Goal: Task Accomplishment & Management: Manage account settings

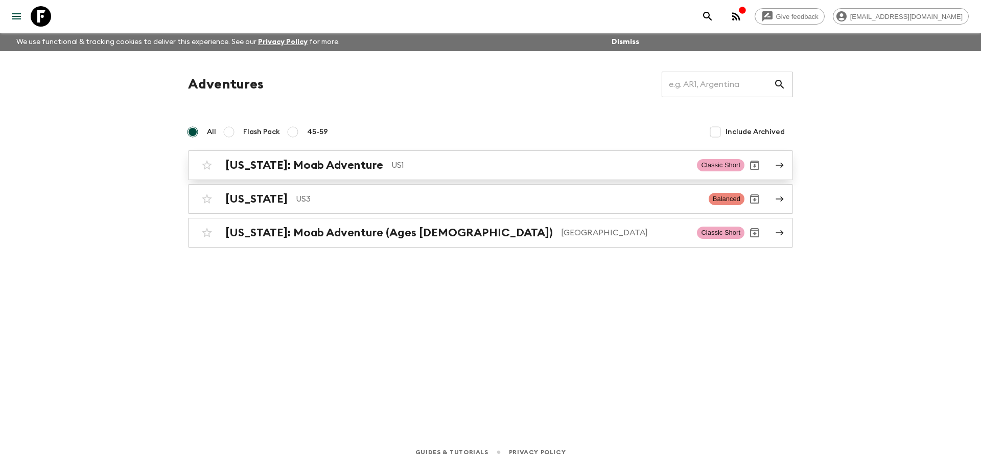
click at [285, 166] on h2 "[US_STATE]: Moab Adventure" at bounding box center [304, 164] width 158 height 13
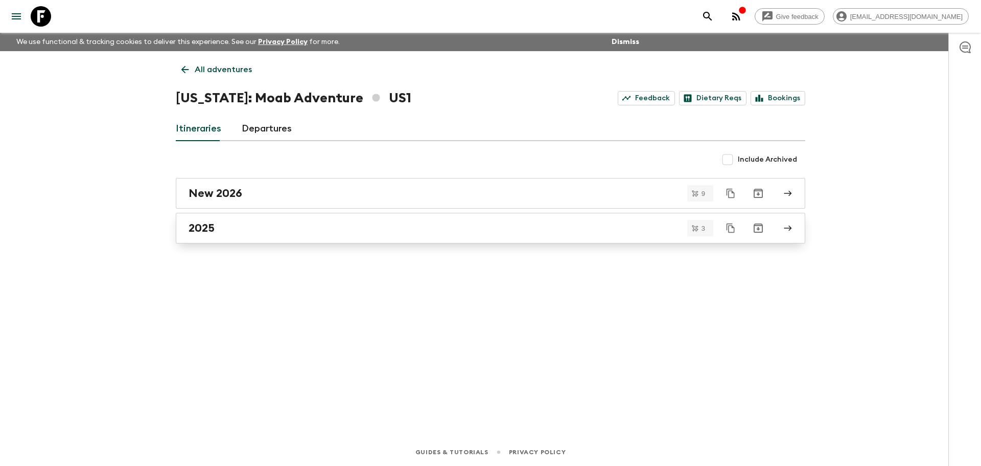
click at [253, 233] on div "2025" at bounding box center [481, 227] width 585 height 13
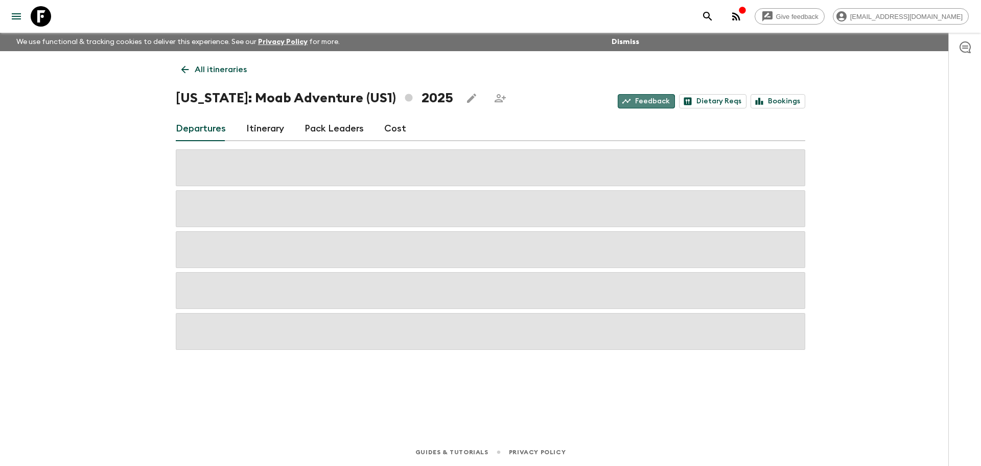
click at [642, 105] on link "Feedback" at bounding box center [646, 101] width 57 height 14
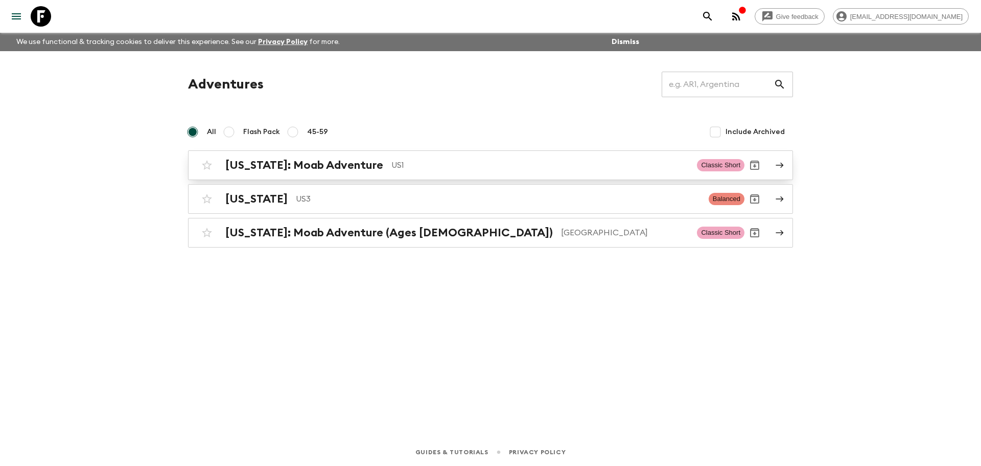
click at [289, 174] on div "[US_STATE]: Moab Adventure US1 Classic Short" at bounding box center [471, 165] width 548 height 20
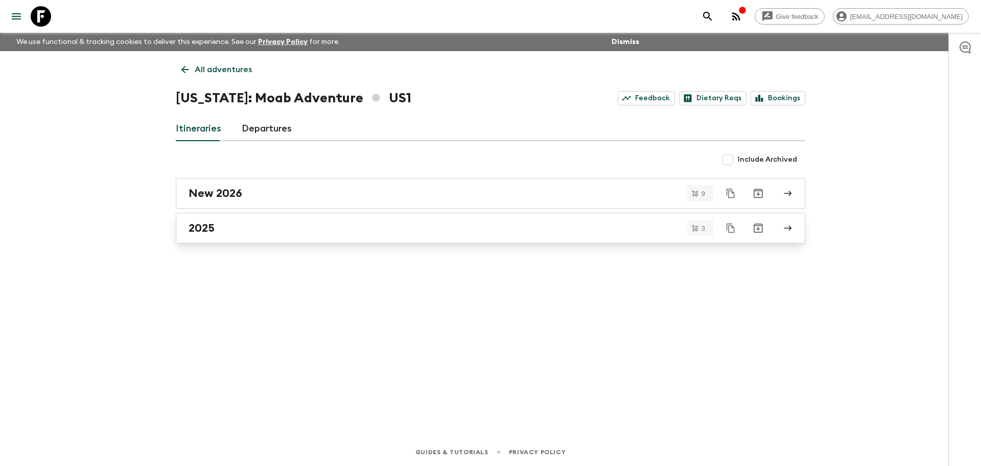
click at [279, 243] on link "2025" at bounding box center [491, 228] width 630 height 31
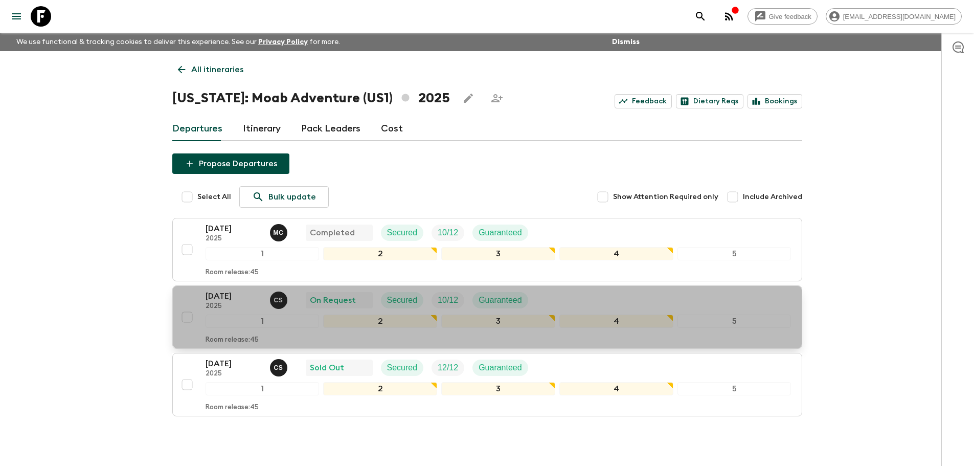
click at [225, 301] on p "[DATE]" at bounding box center [233, 296] width 56 height 12
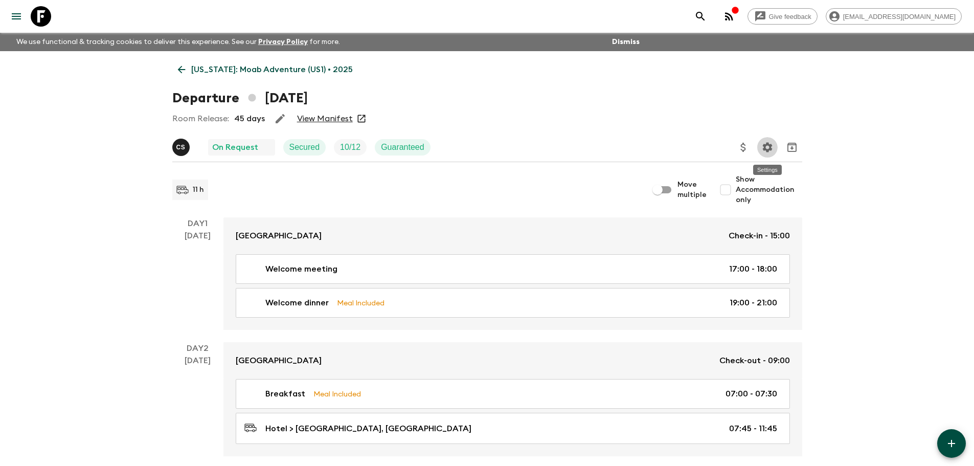
click at [764, 148] on icon "Settings" at bounding box center [767, 147] width 10 height 10
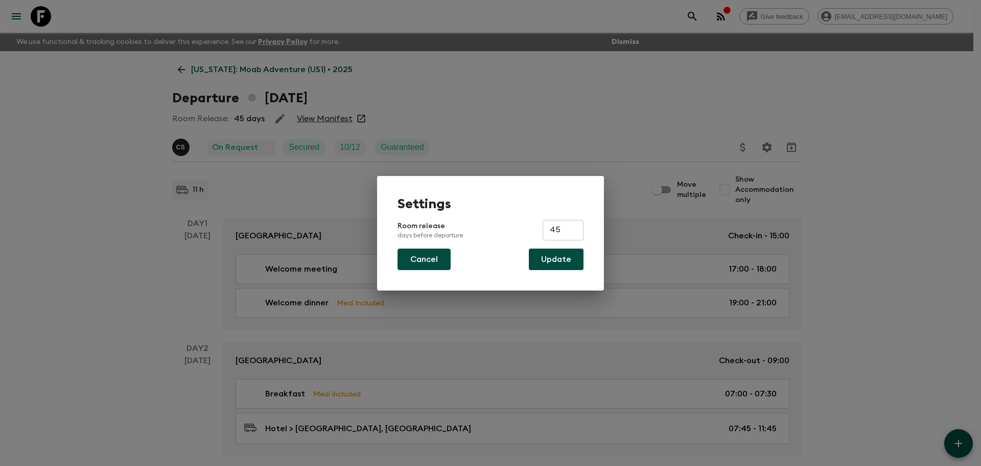
click at [426, 260] on button "Cancel" at bounding box center [424, 258] width 53 height 21
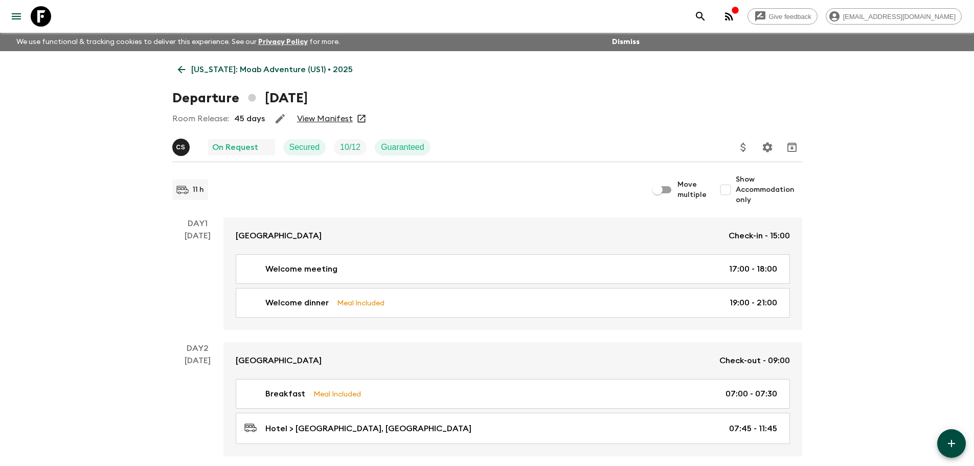
click at [328, 122] on link "View Manifest" at bounding box center [325, 118] width 56 height 10
click at [185, 72] on icon at bounding box center [181, 69] width 11 height 11
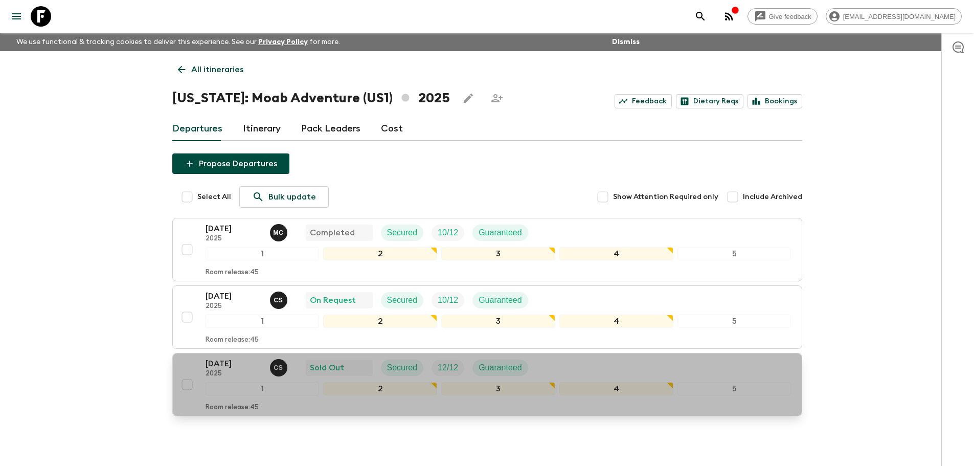
click at [241, 365] on p "[DATE]" at bounding box center [233, 363] width 56 height 12
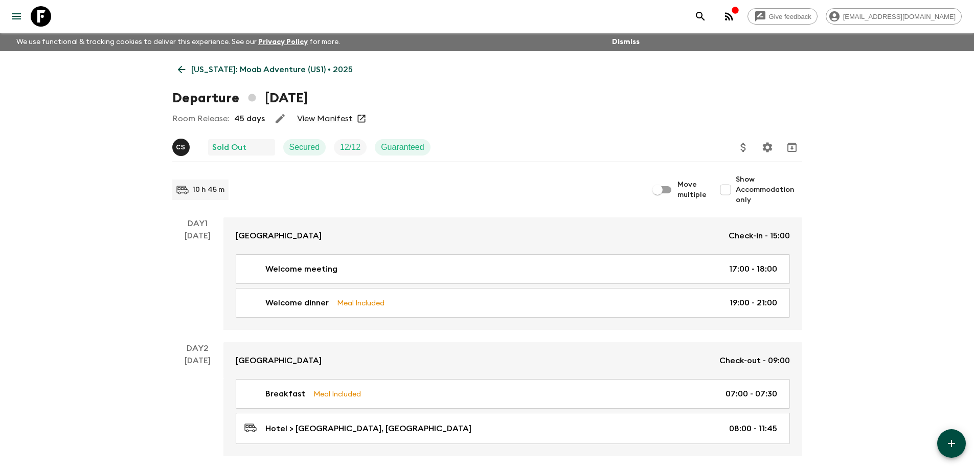
click at [187, 67] on link "[US_STATE]: Moab Adventure (US1) • 2025" at bounding box center [265, 69] width 186 height 20
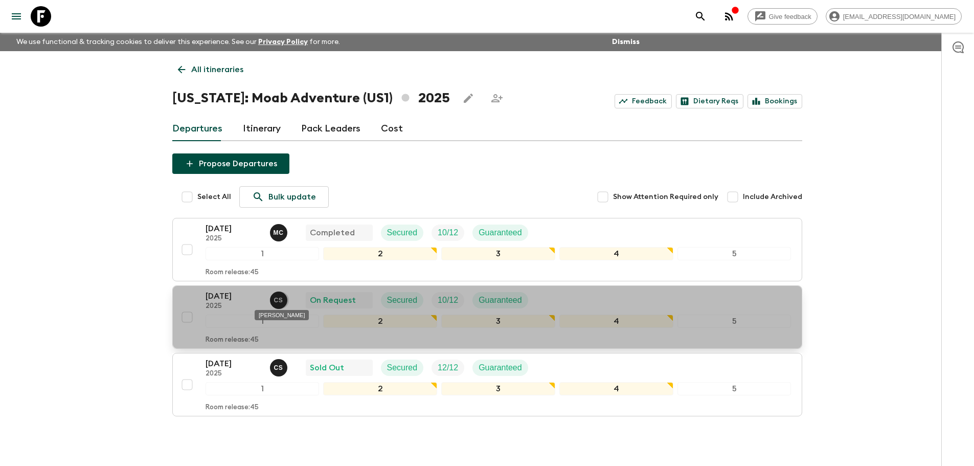
click at [281, 301] on p "C S" at bounding box center [278, 300] width 9 height 8
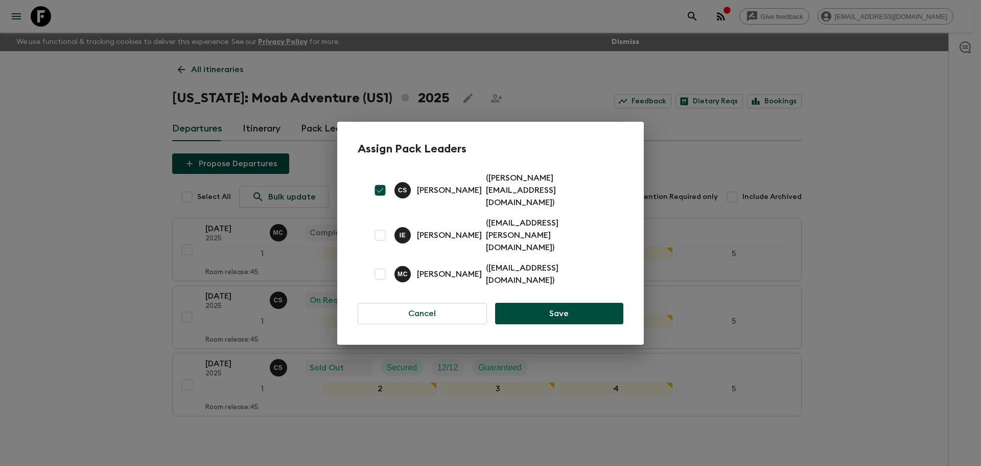
click at [382, 264] on input "checkbox" at bounding box center [380, 274] width 20 height 20
checkbox input "true"
click at [379, 197] on input "checkbox" at bounding box center [380, 190] width 20 height 20
checkbox input "false"
click at [569, 303] on button "Save" at bounding box center [559, 313] width 128 height 21
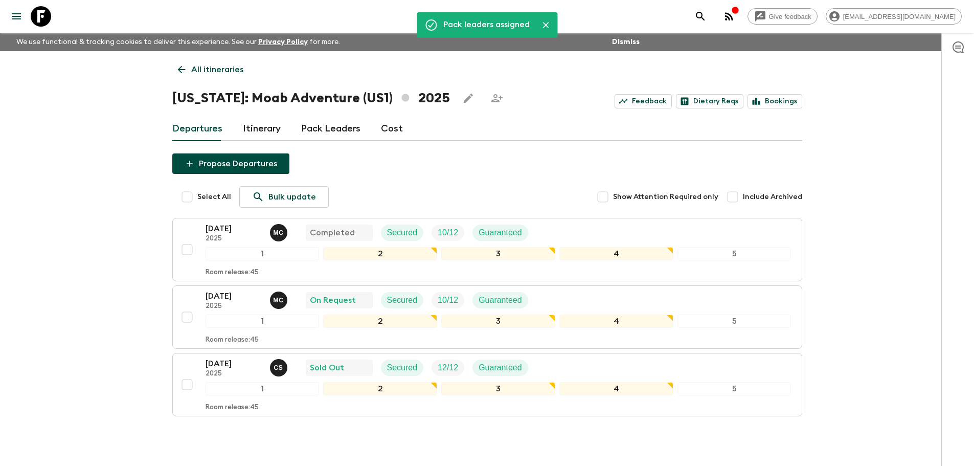
click at [838, 315] on div "Give feedback [EMAIL_ADDRESS][DOMAIN_NAME] We use functional & tracking cookies…" at bounding box center [487, 254] width 974 height 509
click at [44, 16] on icon at bounding box center [41, 16] width 20 height 20
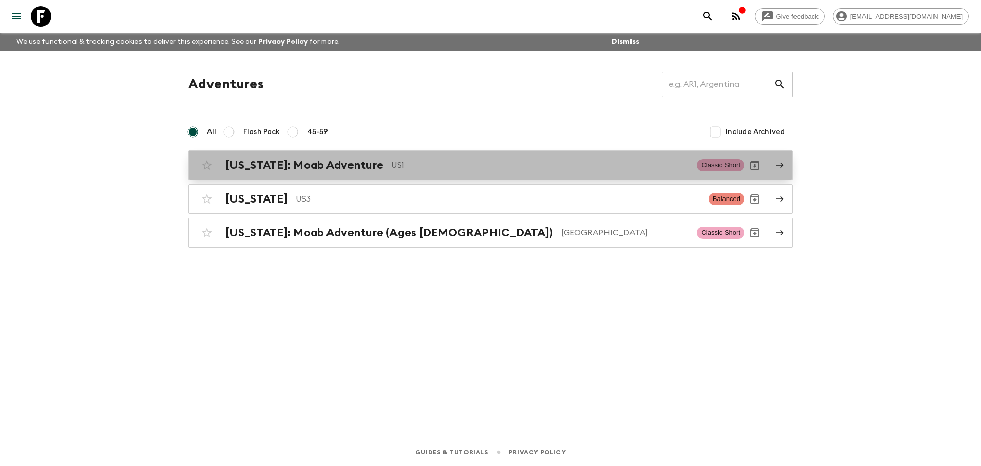
click at [291, 163] on h2 "[US_STATE]: Moab Adventure" at bounding box center [304, 164] width 158 height 13
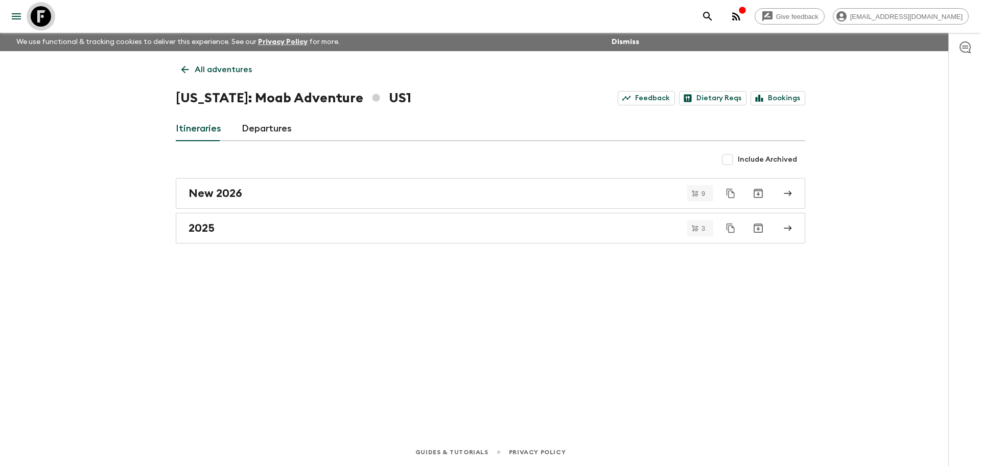
click at [37, 15] on icon at bounding box center [41, 16] width 20 height 20
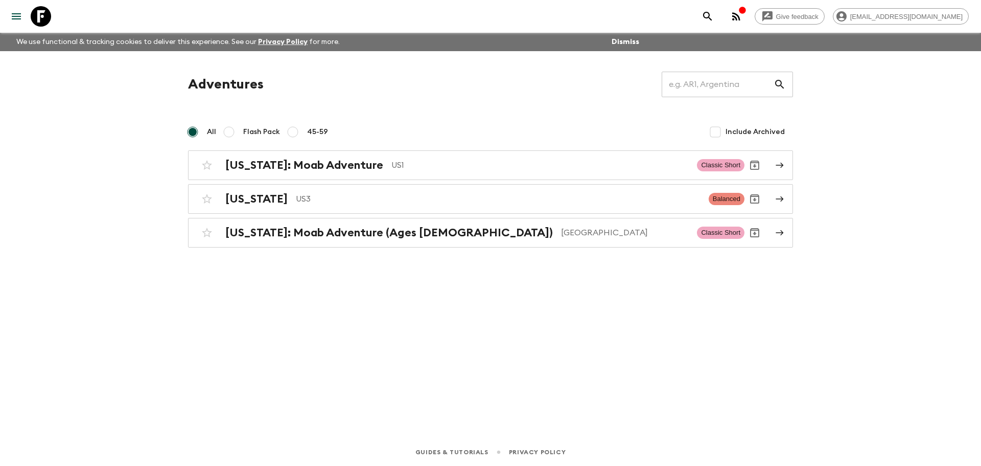
click at [747, 11] on icon "button" at bounding box center [743, 10] width 8 height 8
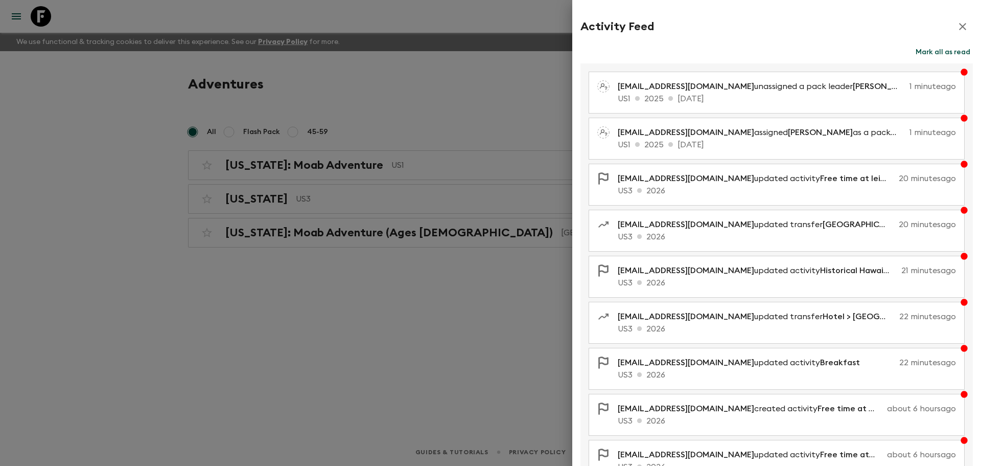
click at [958, 25] on icon "button" at bounding box center [963, 26] width 12 height 12
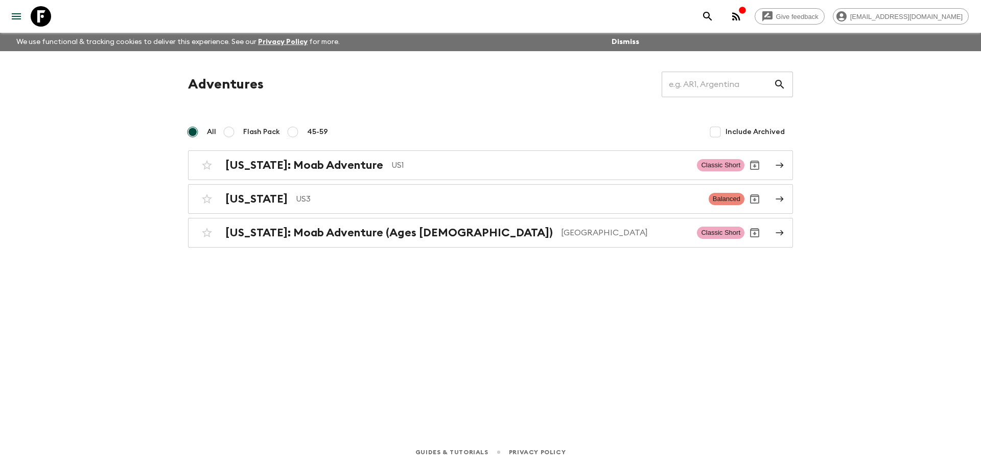
drag, startPoint x: 898, startPoint y: 276, endPoint x: 829, endPoint y: 278, distance: 69.0
click at [895, 278] on div "Give feedback [EMAIL_ADDRESS][DOMAIN_NAME] We use functional & tracking cookies…" at bounding box center [490, 233] width 981 height 466
click at [37, 8] on icon at bounding box center [41, 16] width 20 height 20
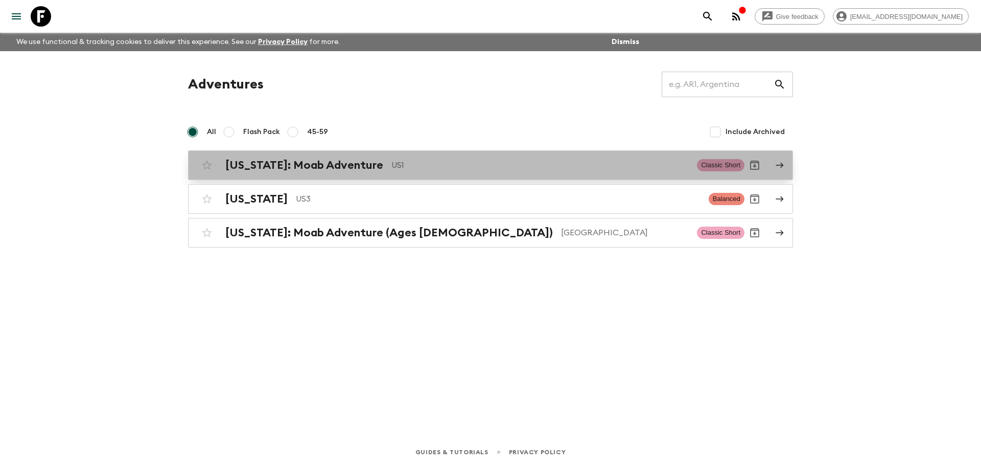
click at [273, 167] on h2 "[US_STATE]: Moab Adventure" at bounding box center [304, 164] width 158 height 13
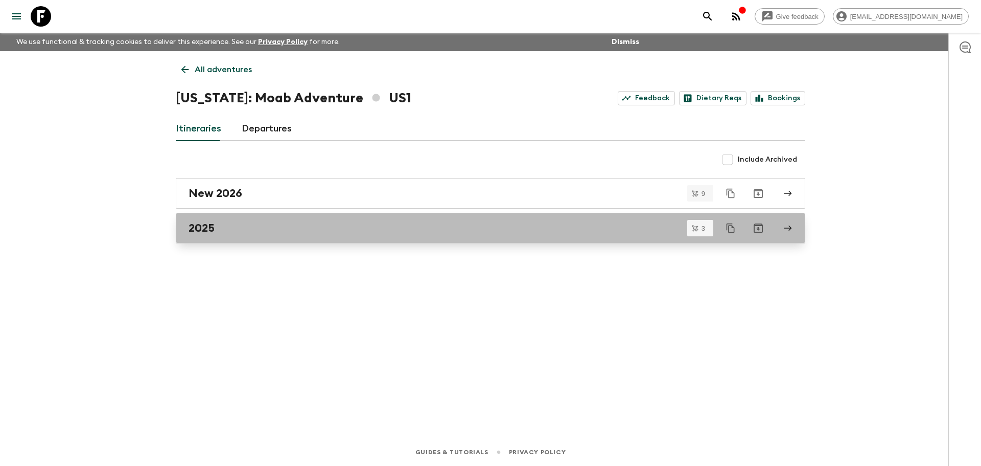
click at [237, 224] on div "2025" at bounding box center [481, 227] width 585 height 13
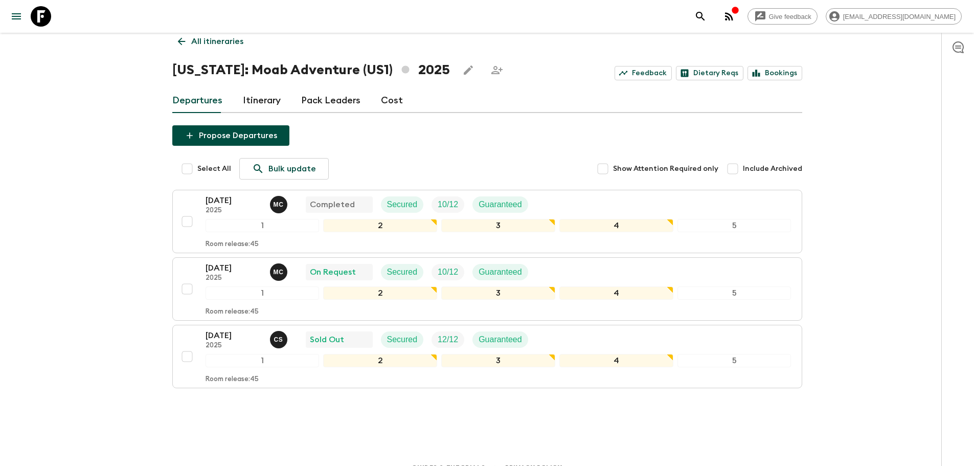
scroll to position [43, 0]
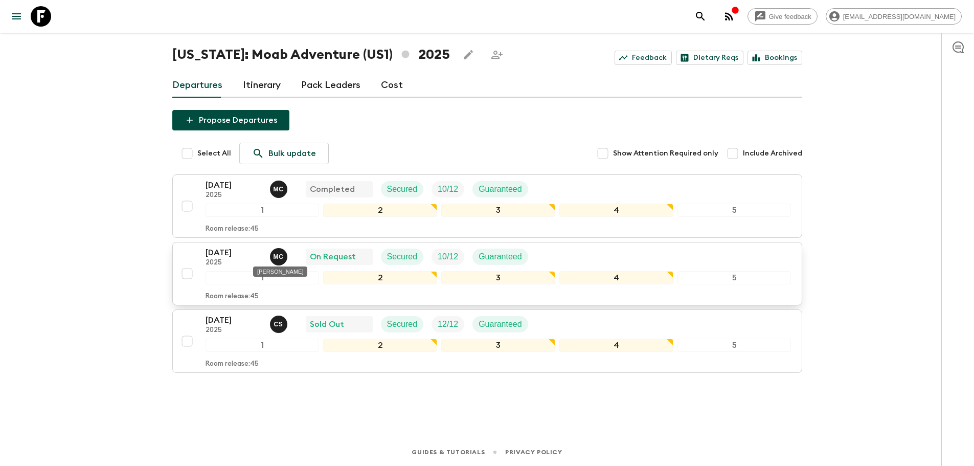
click at [276, 256] on p "M C" at bounding box center [278, 257] width 10 height 8
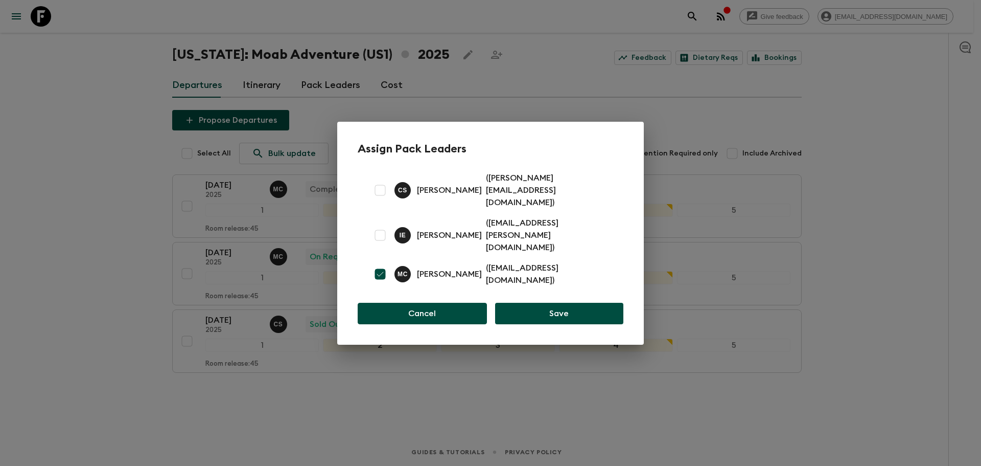
click at [418, 303] on button "Cancel" at bounding box center [422, 313] width 129 height 21
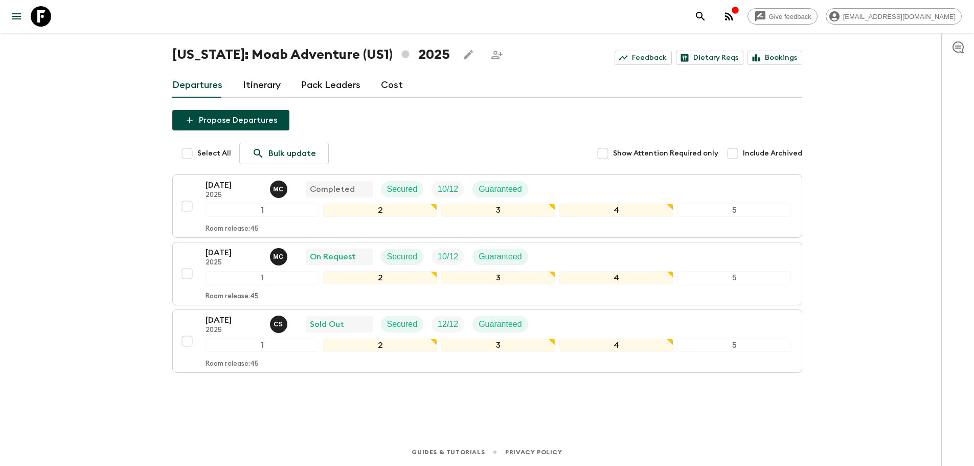
click at [75, 358] on div "Give feedback [EMAIL_ADDRESS][DOMAIN_NAME] We use functional & tracking cookies…" at bounding box center [487, 211] width 974 height 509
